Goal: Use online tool/utility: Utilize a website feature to perform a specific function

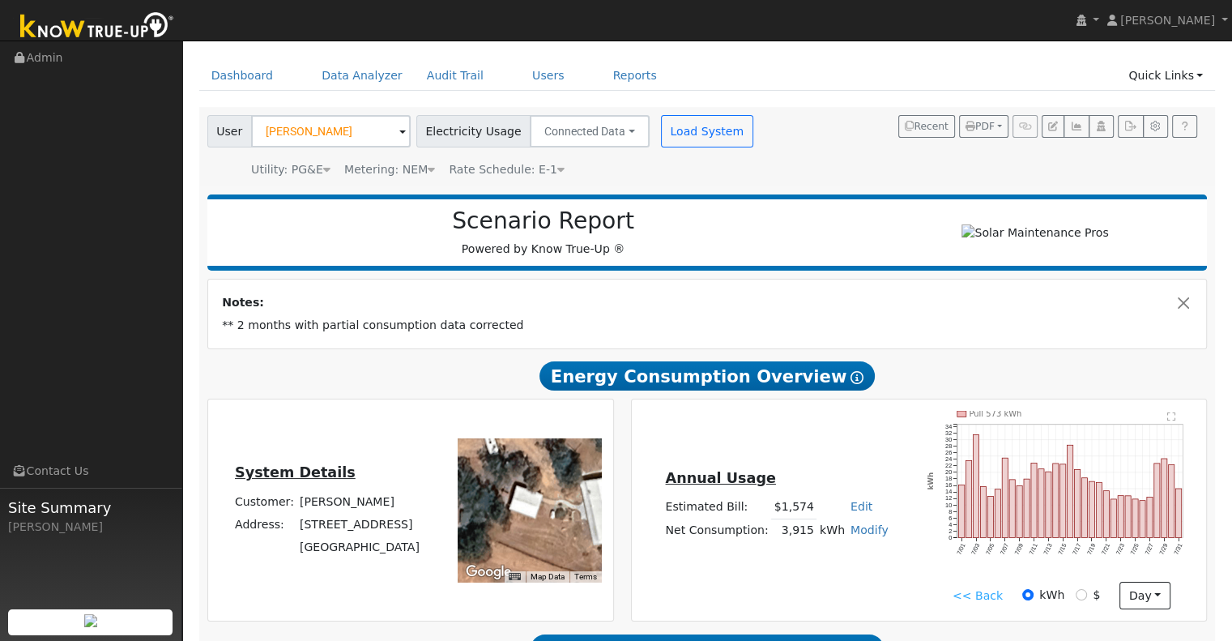
scroll to position [73, 0]
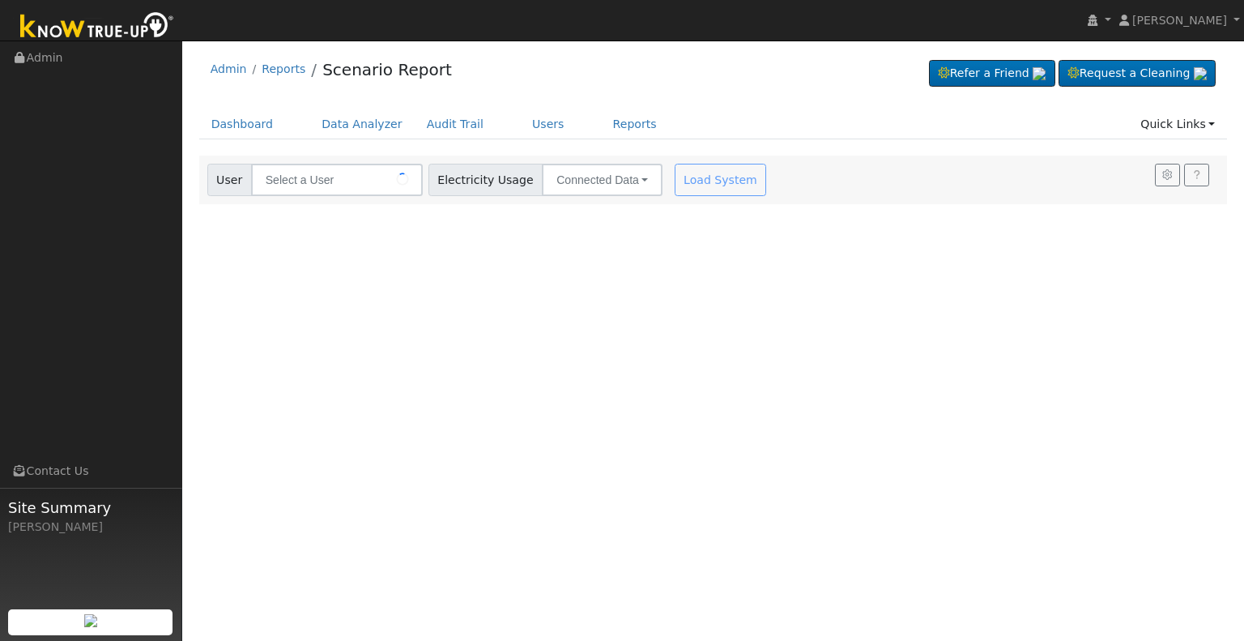
type input "[PERSON_NAME]"
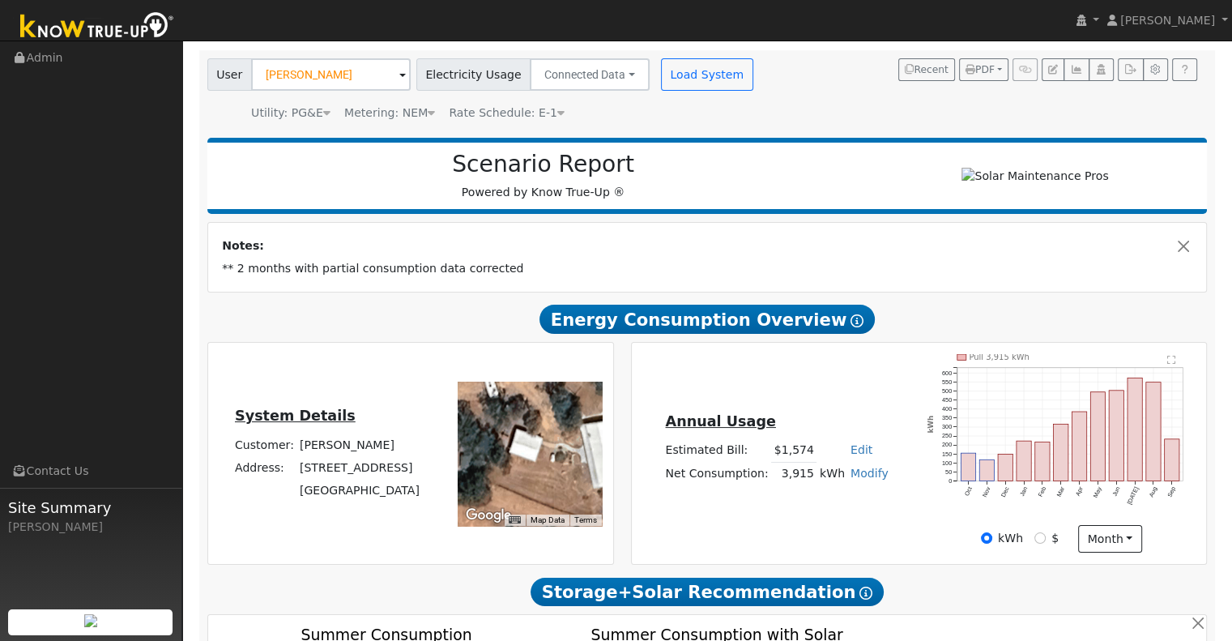
scroll to position [106, 0]
click at [862, 472] on link "Modify" at bounding box center [870, 472] width 38 height 13
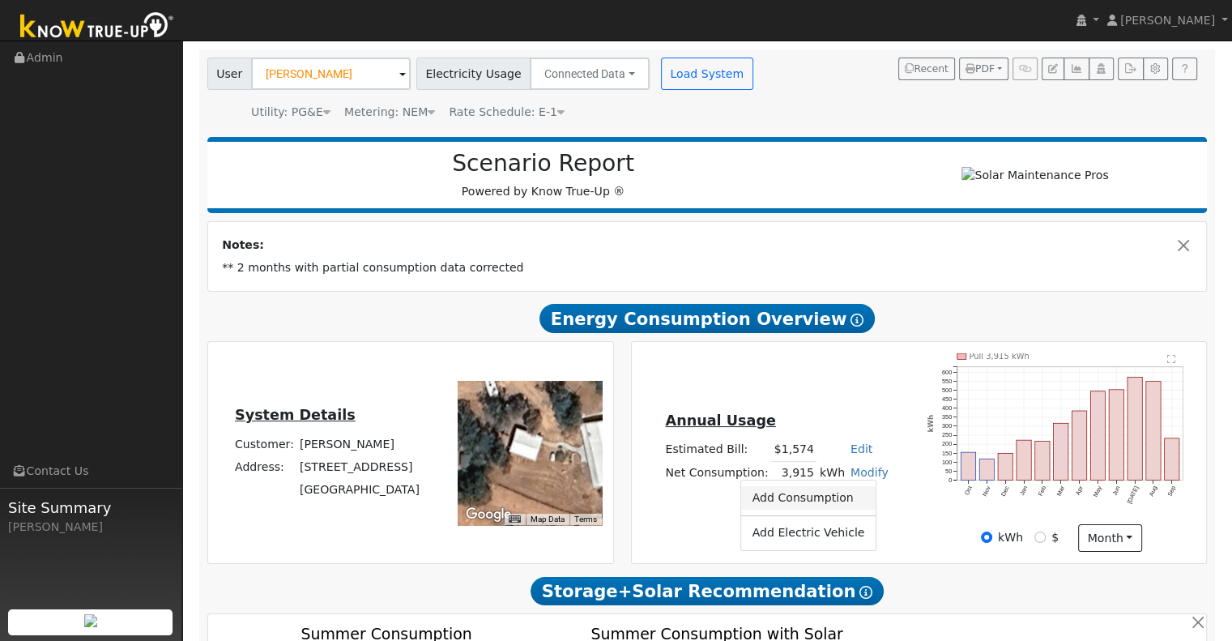
click at [804, 502] on link "Add Consumption" at bounding box center [808, 497] width 135 height 23
type input "3915"
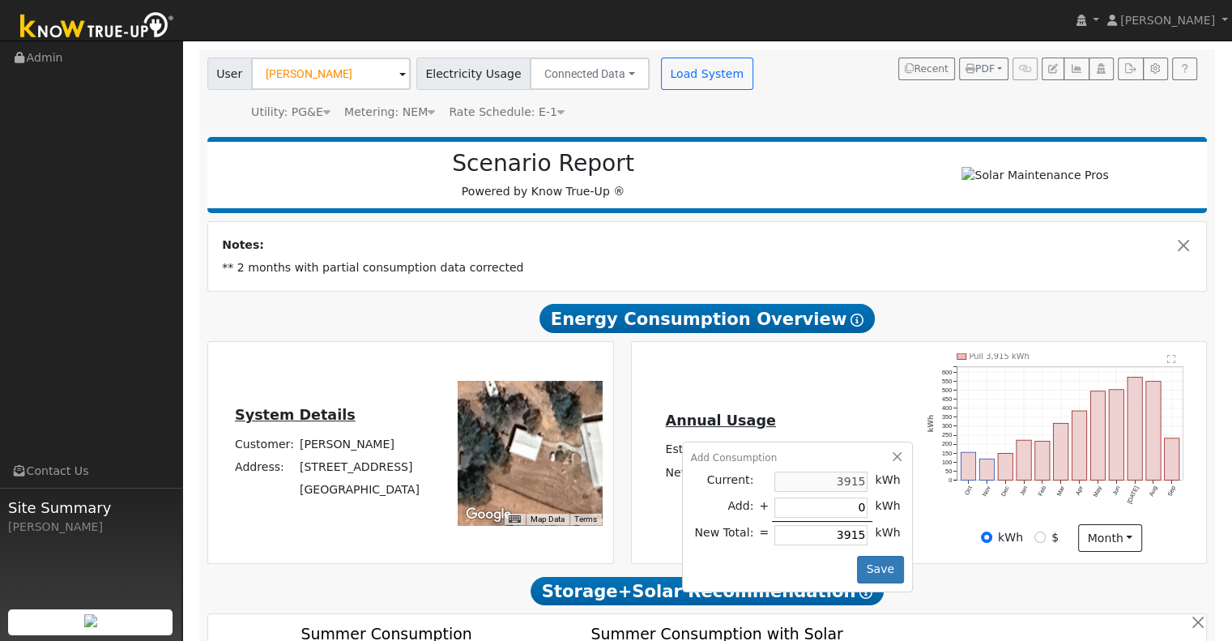
type input "7"
type input "3922"
type input "78"
type input "3993"
type input "785"
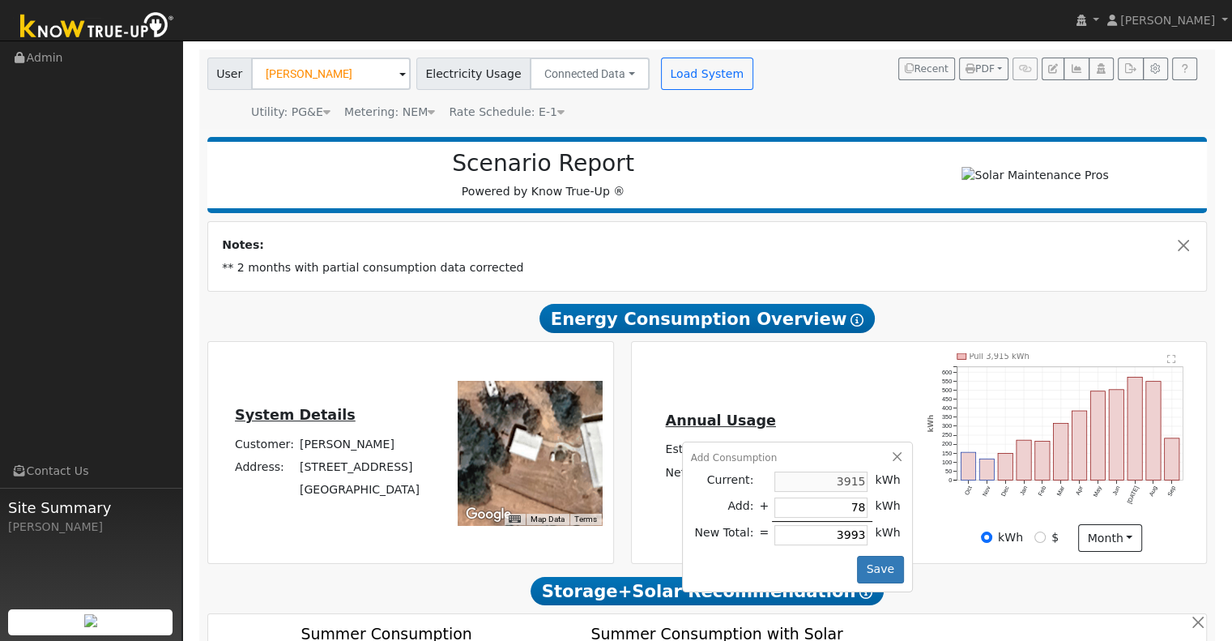
type input "4700"
type input "78"
type input "3993"
type input "7"
type input "3922"
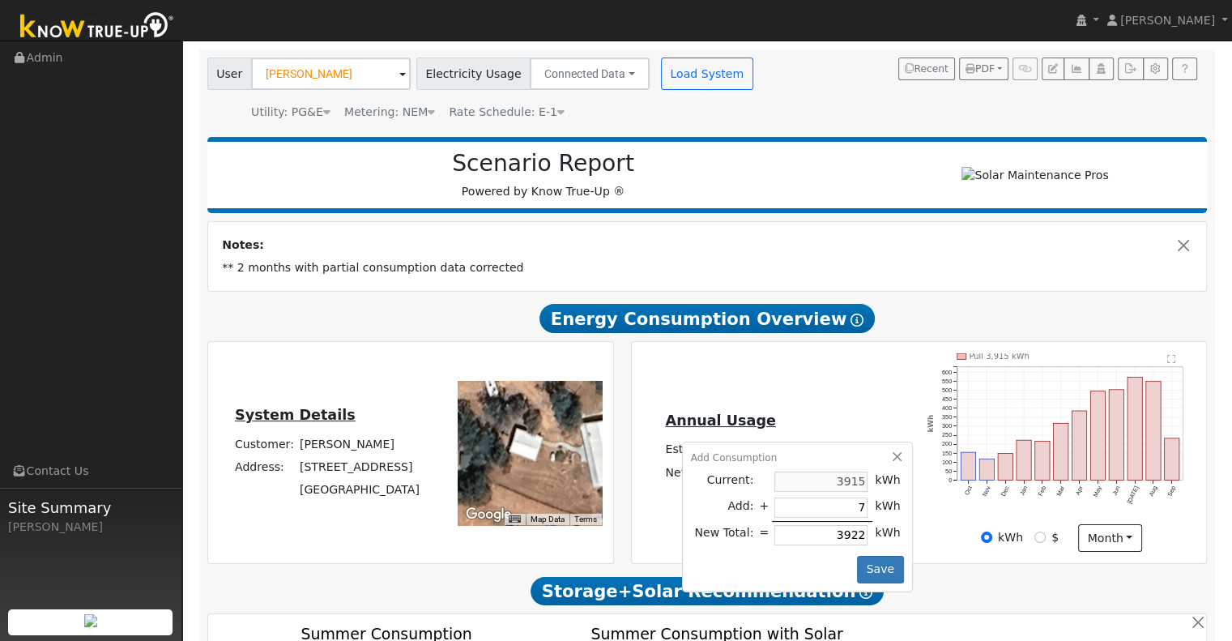
type input "3915"
type input "3"
type input "3918"
type input "37"
type input "3952"
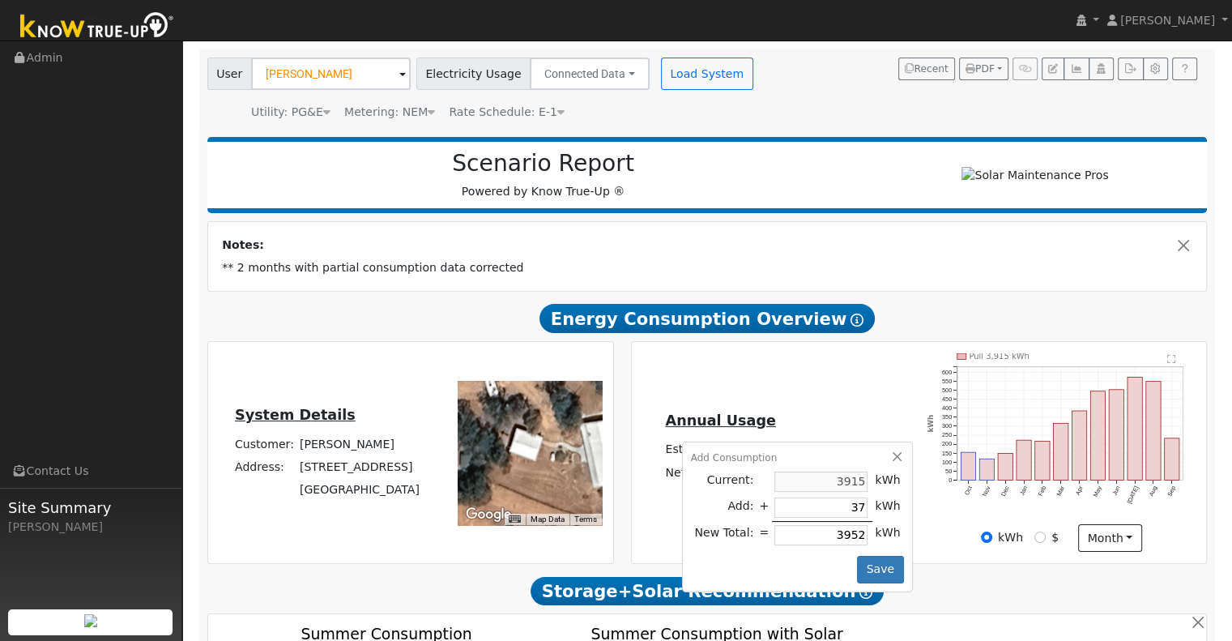
type input "378"
type input "4293"
type input "3785"
type input "7700"
click at [950, 563] on div "Annual Usage Estimated Bill: $1,574 Edit Estimated Bill $ Annual Net Consumptio…" at bounding box center [919, 452] width 575 height 221
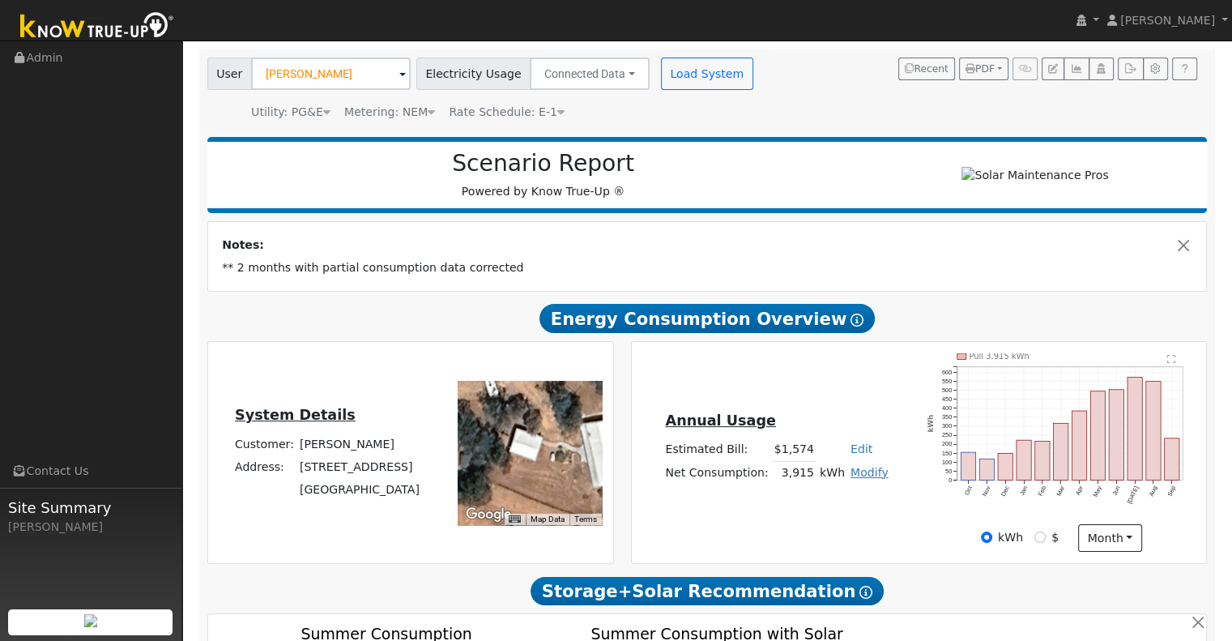
click at [858, 474] on link "Modify" at bounding box center [870, 472] width 38 height 13
click at [821, 498] on link "Add Consumption" at bounding box center [808, 497] width 135 height 23
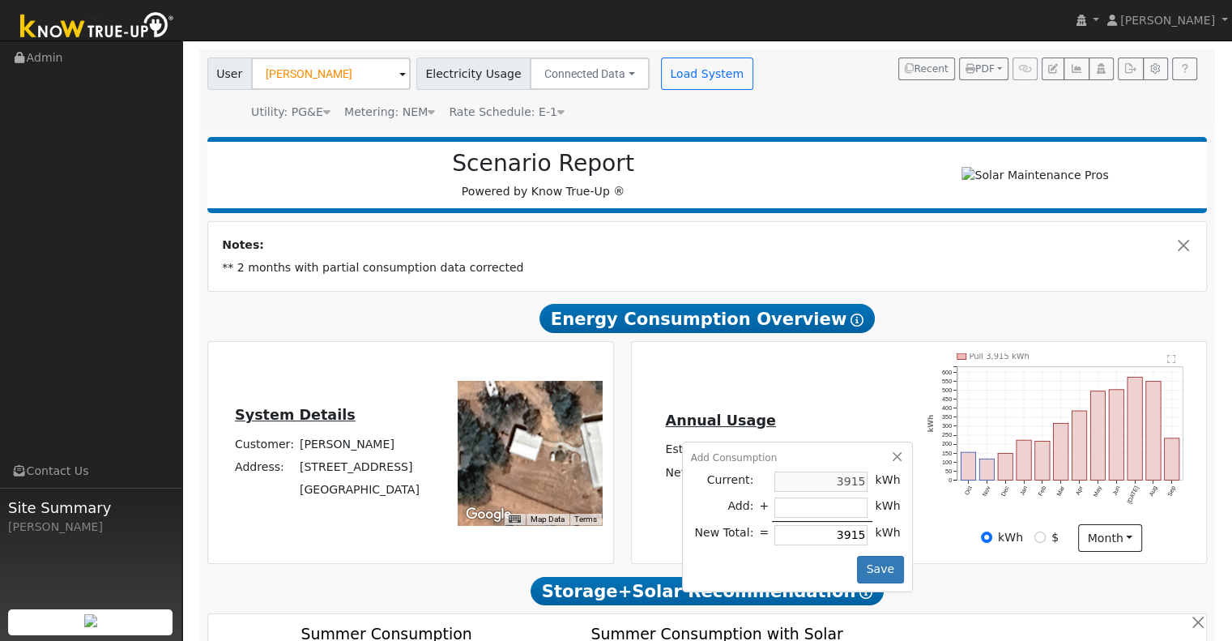
type input "3"
type input "3918"
type input "38"
type input "3953"
type input "3"
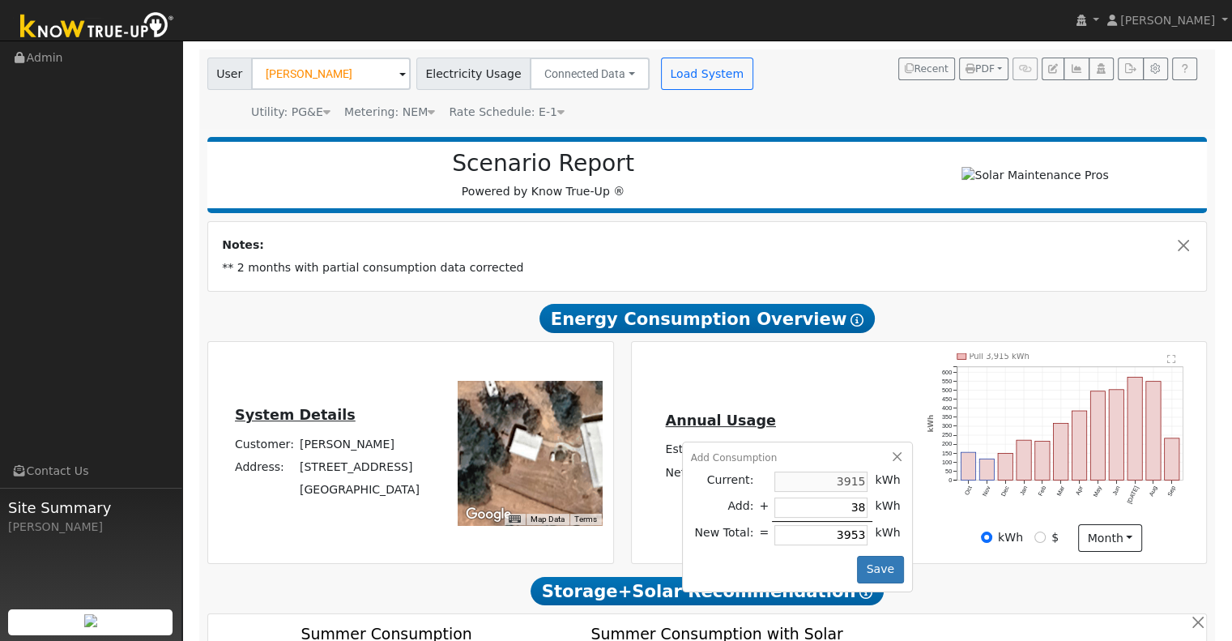
type input "3918"
type input "37"
type input "3952"
type input "378"
type input "4293"
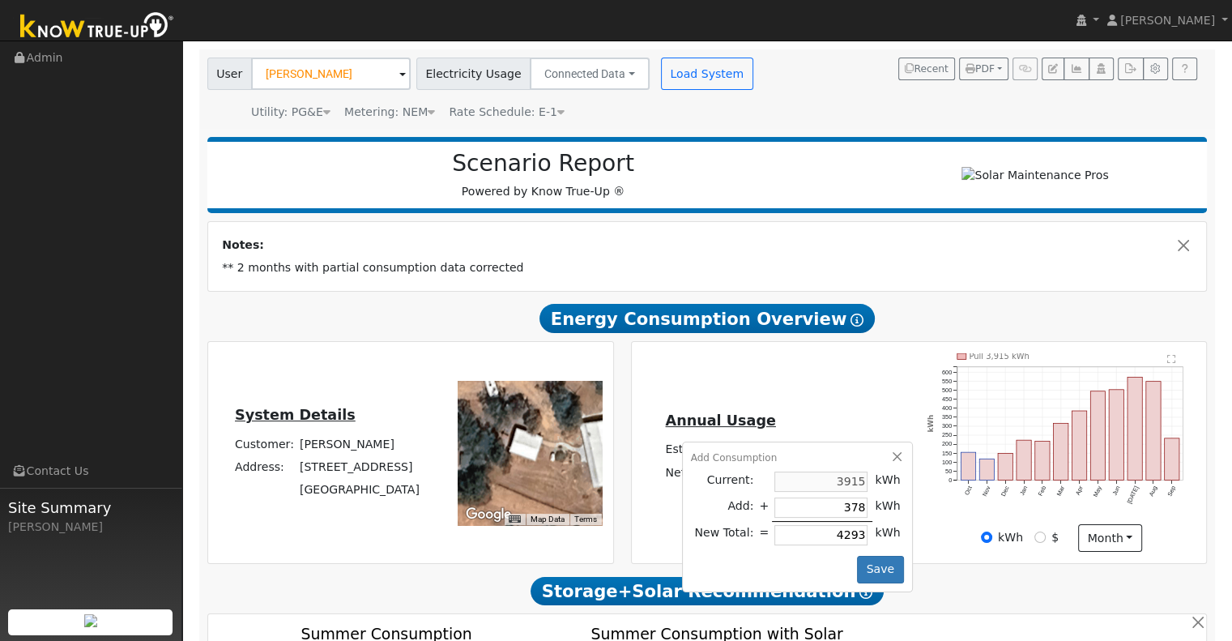
type input "3785"
type input "7700"
type input "3785"
click at [875, 570] on button "Save" at bounding box center [880, 570] width 47 height 28
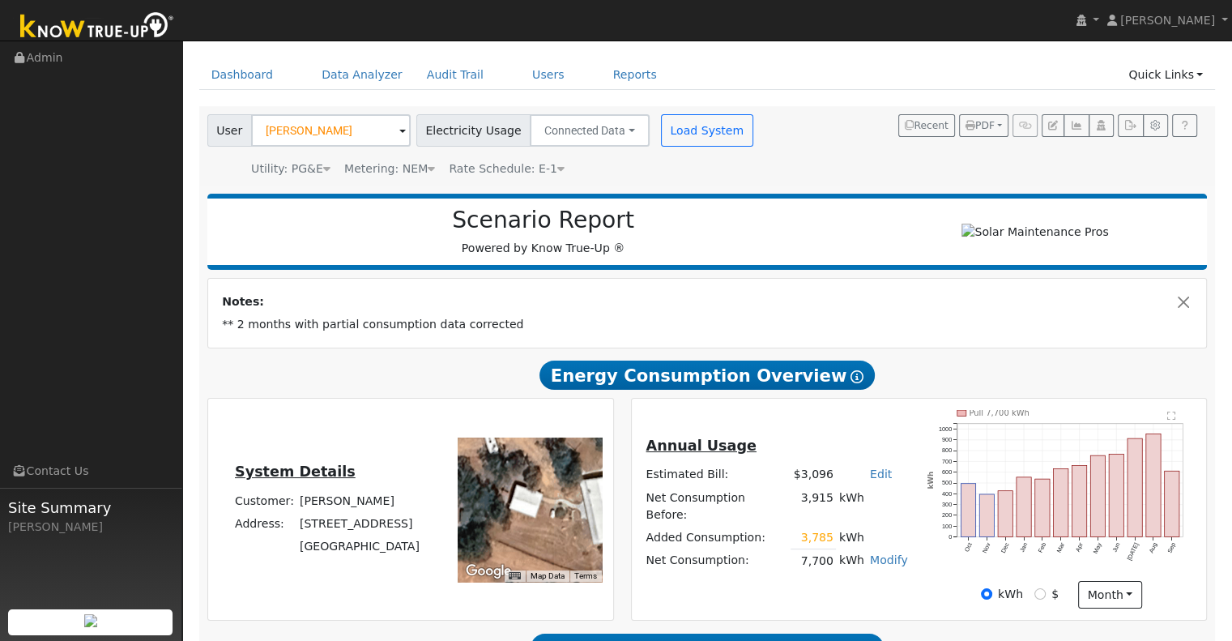
scroll to position [547, 0]
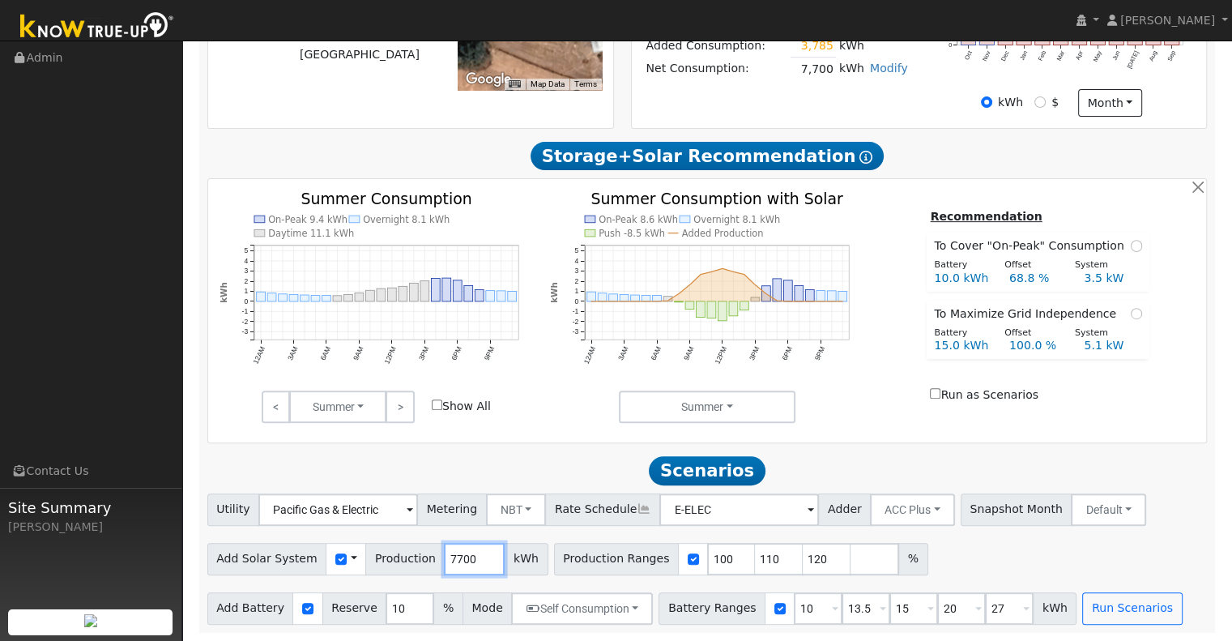
drag, startPoint x: 464, startPoint y: 551, endPoint x: 380, endPoint y: 549, distance: 84.3
click at [380, 549] on div "Add Solar System Use CSV Data Production 7700 kWh" at bounding box center [377, 559] width 341 height 32
type input "12497"
click at [803, 553] on input "120" at bounding box center [827, 559] width 49 height 32
type input "1"
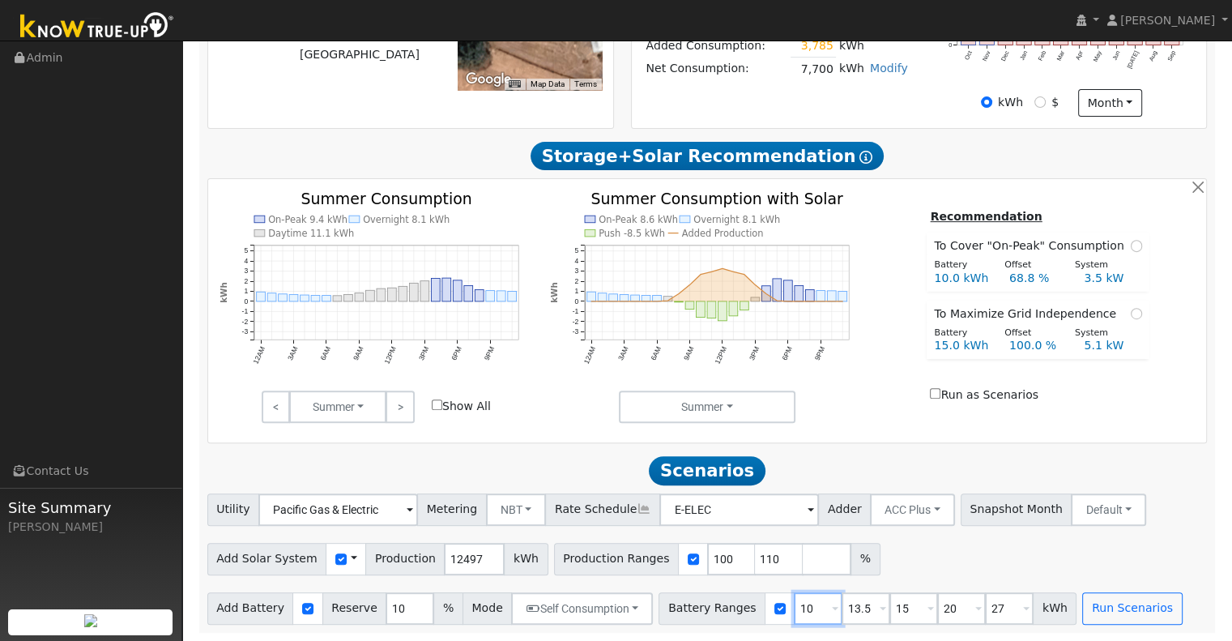
click at [794, 600] on input "10" at bounding box center [818, 608] width 49 height 32
type input "13.5"
type input "15"
type input "20"
type input "27"
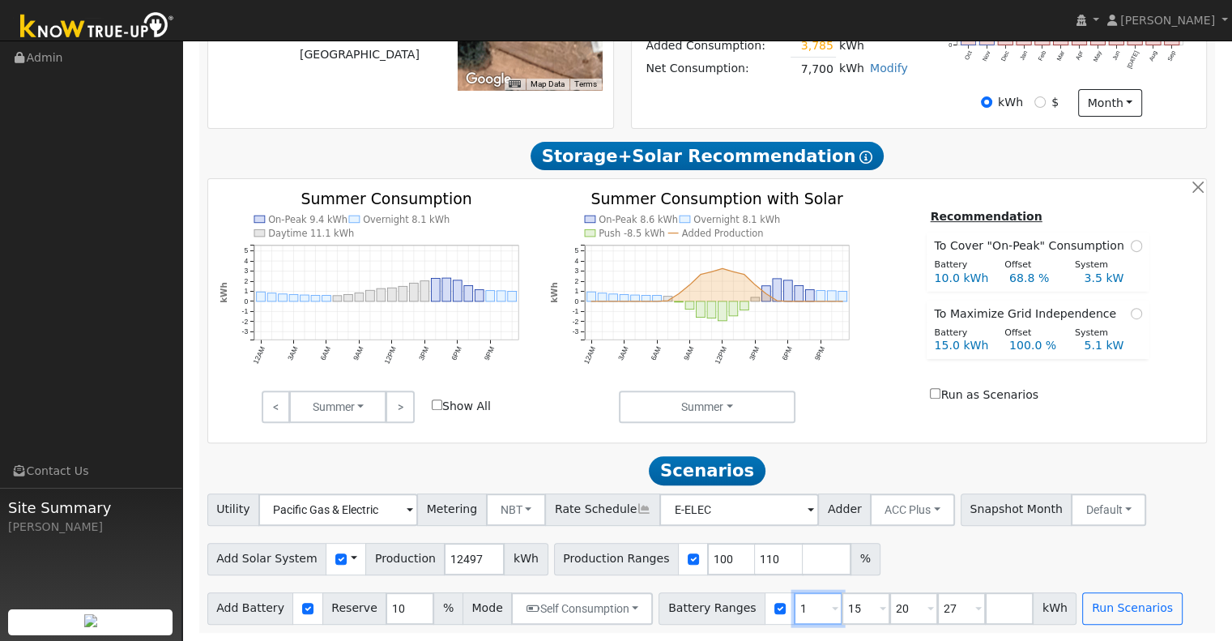
type input "15"
type input "20"
type input "27"
type input "20"
type input "27"
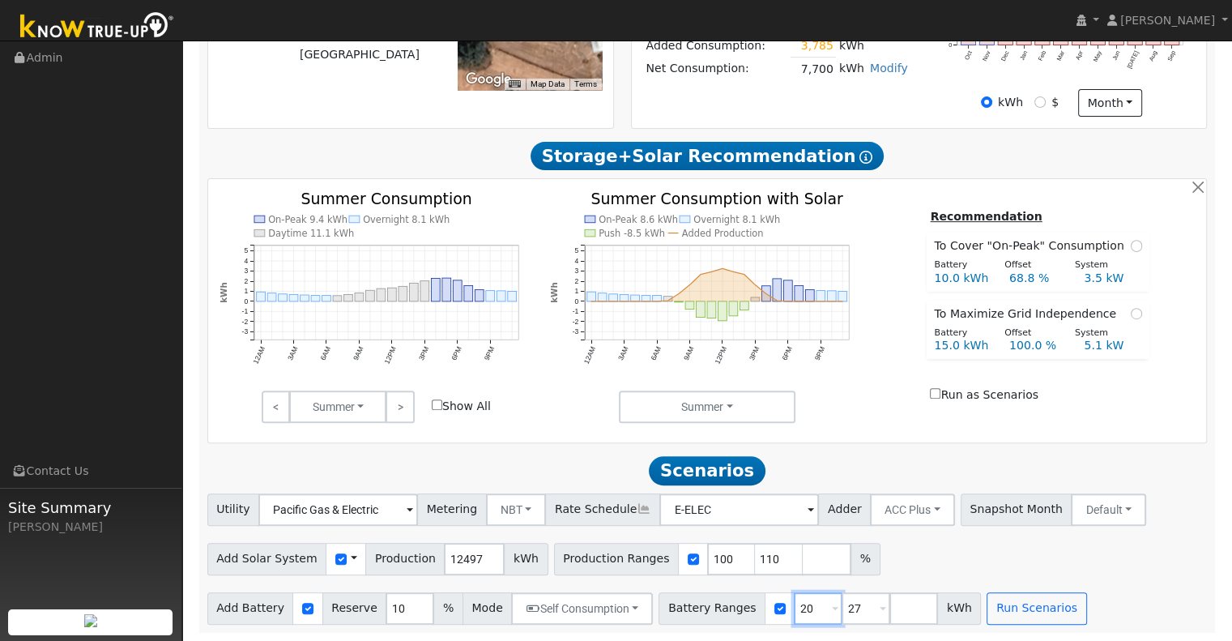
type input "20"
click at [842, 604] on input "27" at bounding box center [866, 608] width 49 height 32
type input "2"
type input "30"
click at [1001, 617] on button "Run Scenarios" at bounding box center [1037, 608] width 100 height 32
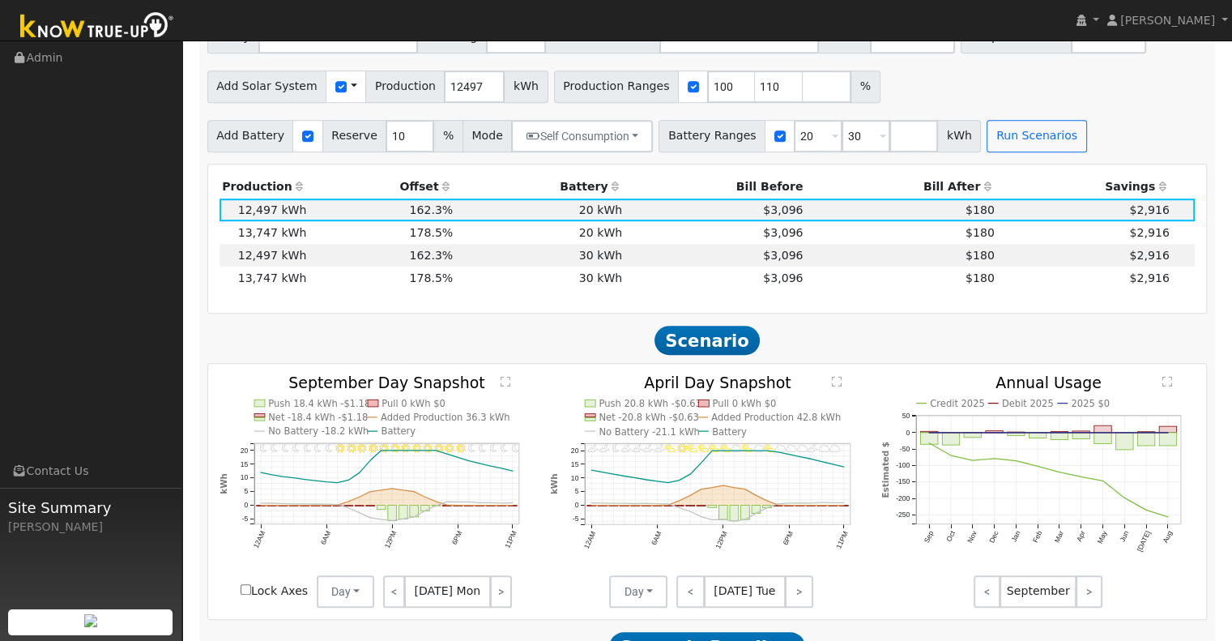
scroll to position [1011, 0]
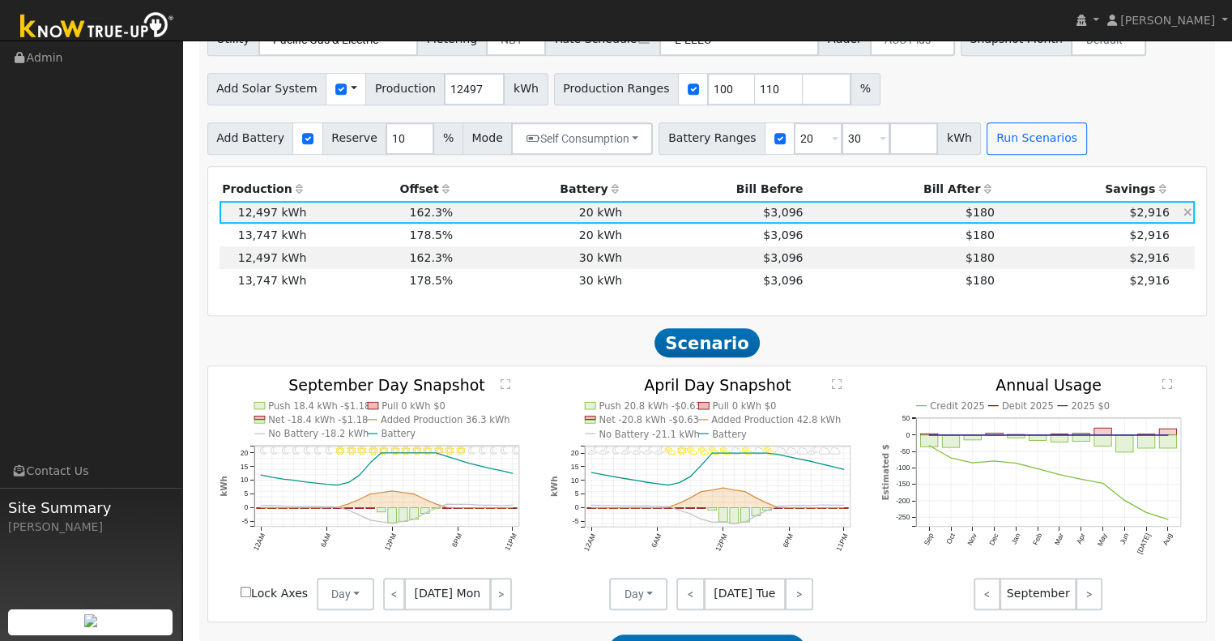
click at [465, 218] on td "20 kWh" at bounding box center [540, 212] width 169 height 23
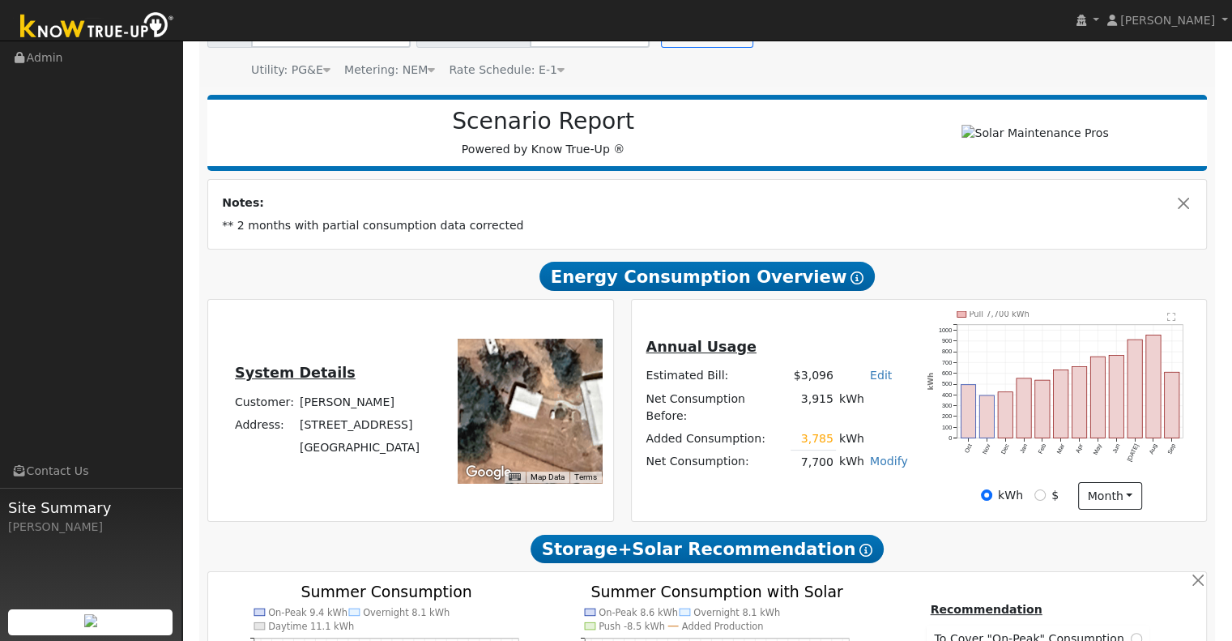
scroll to position [147, 0]
